Goal: Task Accomplishment & Management: Complete application form

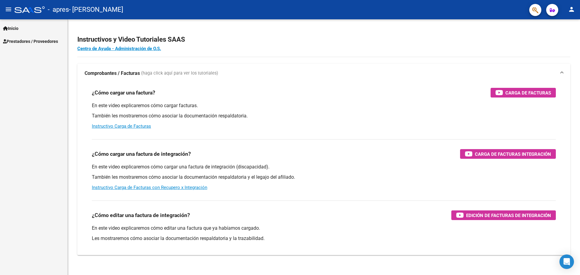
click at [37, 37] on link "Prestadores / Proveedores" at bounding box center [33, 41] width 67 height 13
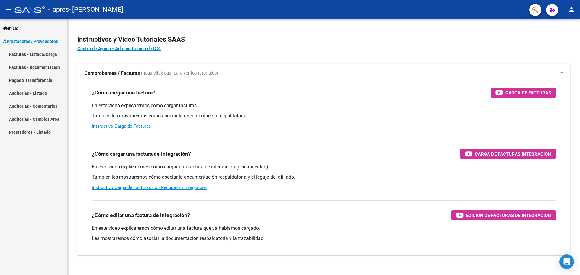
click at [36, 53] on link "Facturas - Listado/Carga" at bounding box center [33, 54] width 67 height 13
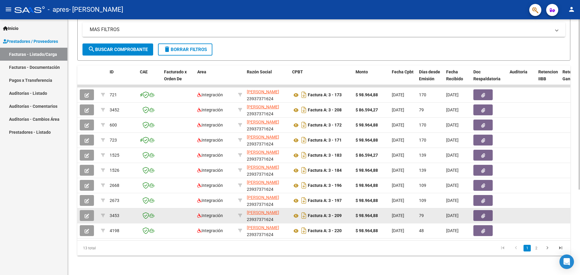
scroll to position [128, 0]
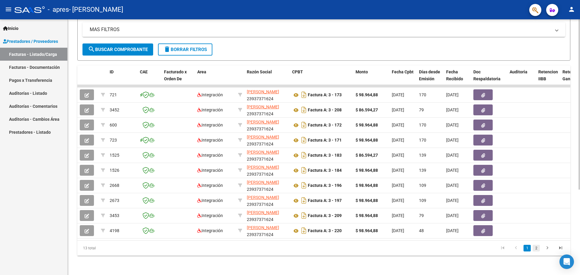
click at [538, 248] on link "2" at bounding box center [536, 248] width 7 height 7
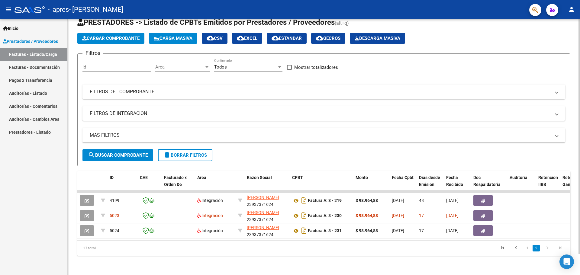
scroll to position [23, 0]
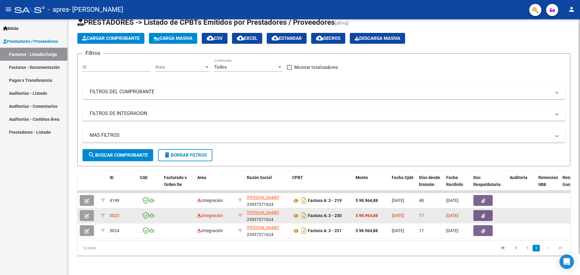
click at [86, 214] on icon "button" at bounding box center [87, 216] width 5 height 5
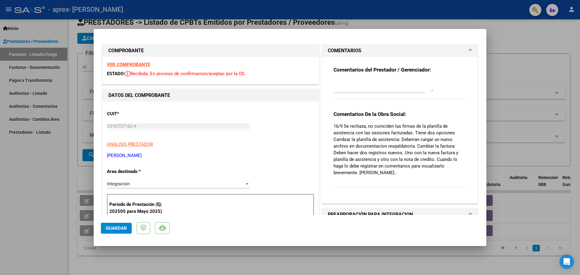
click at [368, 85] on textarea at bounding box center [383, 86] width 100 height 12
click at [407, 90] on textarea "Buenos Días Mariel, adjunto nueva planilla con la cantidad correcta de sesiones" at bounding box center [383, 86] width 100 height 12
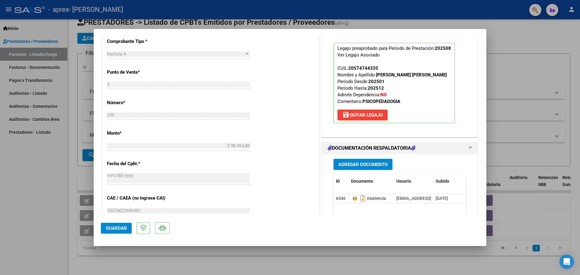
scroll to position [242, 0]
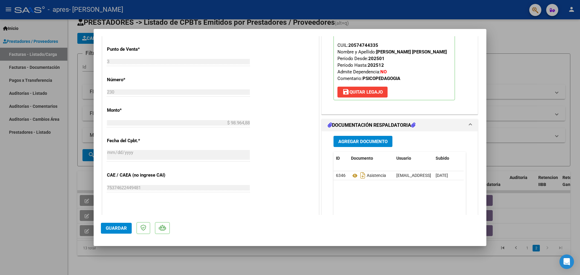
type textarea "Buenos Días Mariel, adjunto nueva planilla con la cantidad correcta de sesiones…"
click at [362, 142] on span "Agregar Documento" at bounding box center [362, 141] width 49 height 5
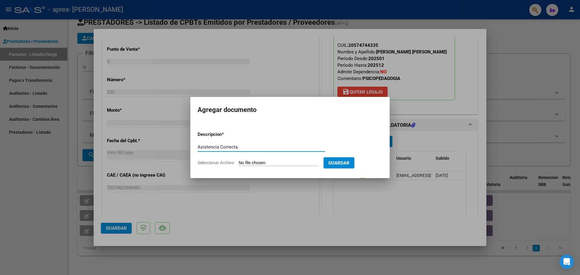
type input "Asistencia Correcta"
click at [262, 163] on input "Seleccionar Archivo" at bounding box center [279, 163] width 80 height 6
type input "C:\fakepath\Asistencia [PERSON_NAME].pdf"
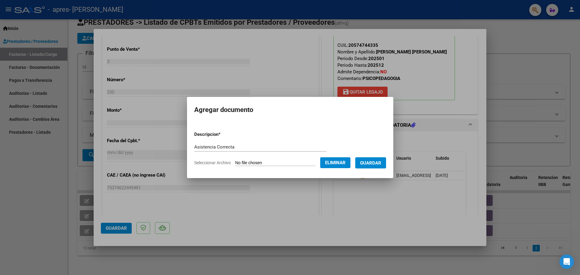
click at [383, 166] on button "Guardar" at bounding box center [370, 162] width 31 height 11
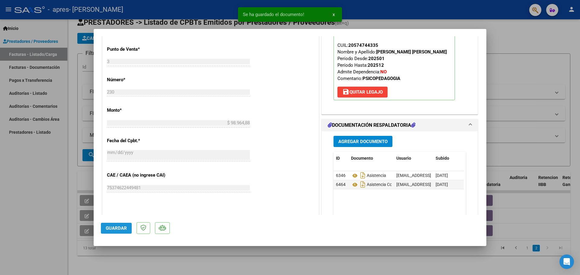
click at [121, 228] on span "Guardar" at bounding box center [116, 228] width 21 height 5
click at [34, 225] on div at bounding box center [290, 137] width 580 height 275
type input "$ 0,00"
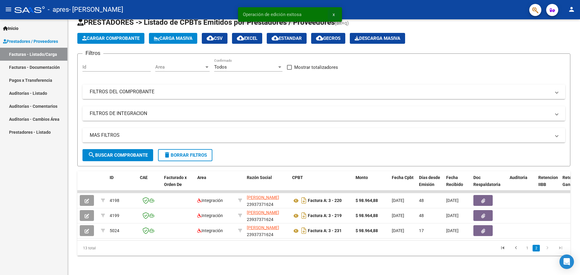
drag, startPoint x: 332, startPoint y: 13, endPoint x: 360, endPoint y: 15, distance: 28.5
click at [332, 13] on button "x" at bounding box center [334, 14] width 12 height 11
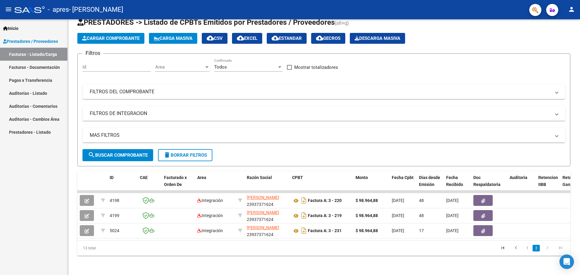
click at [574, 11] on mat-icon "person" at bounding box center [571, 9] width 7 height 7
click at [555, 40] on button "exit_to_app Salir" at bounding box center [559, 40] width 37 height 14
